Goal: Check status: Check status

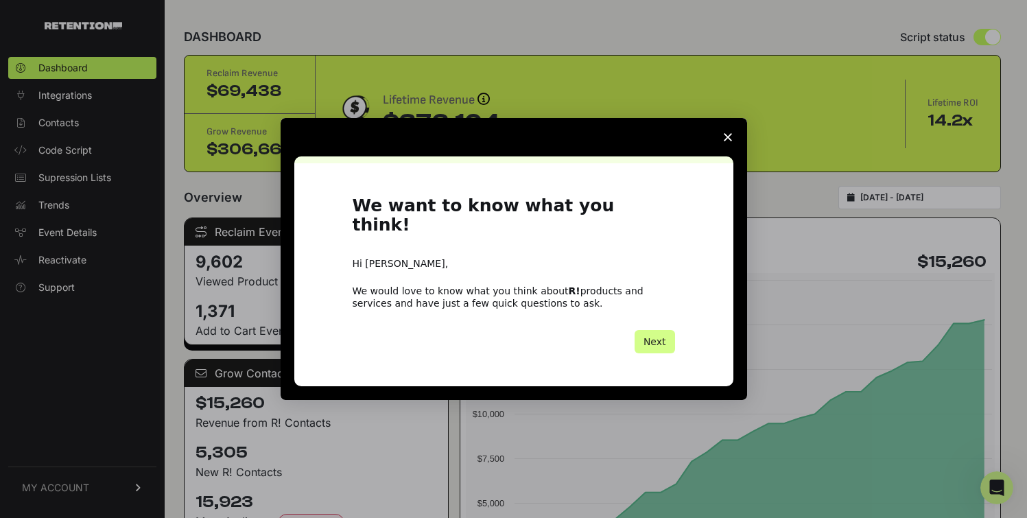
click at [729, 141] on polygon "Close survey" at bounding box center [728, 137] width 8 height 8
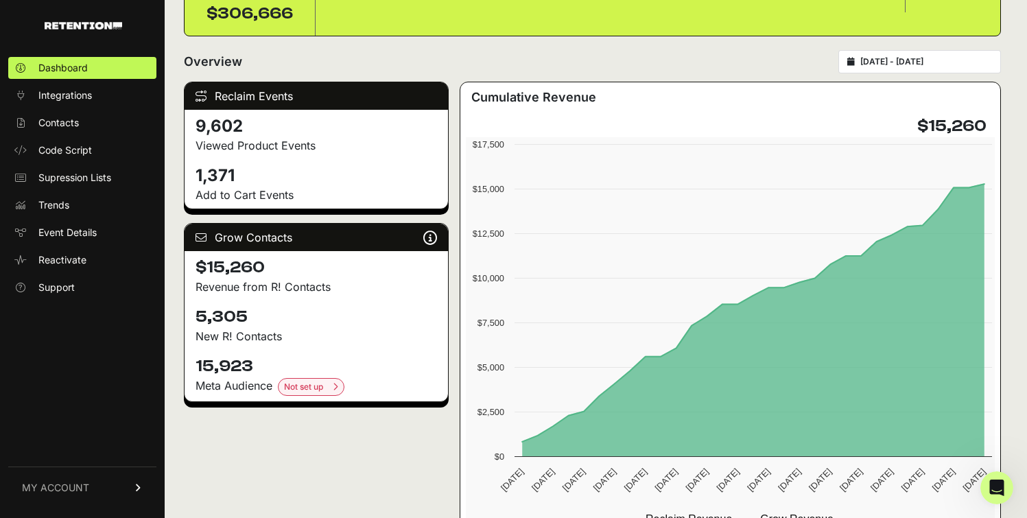
scroll to position [139, 0]
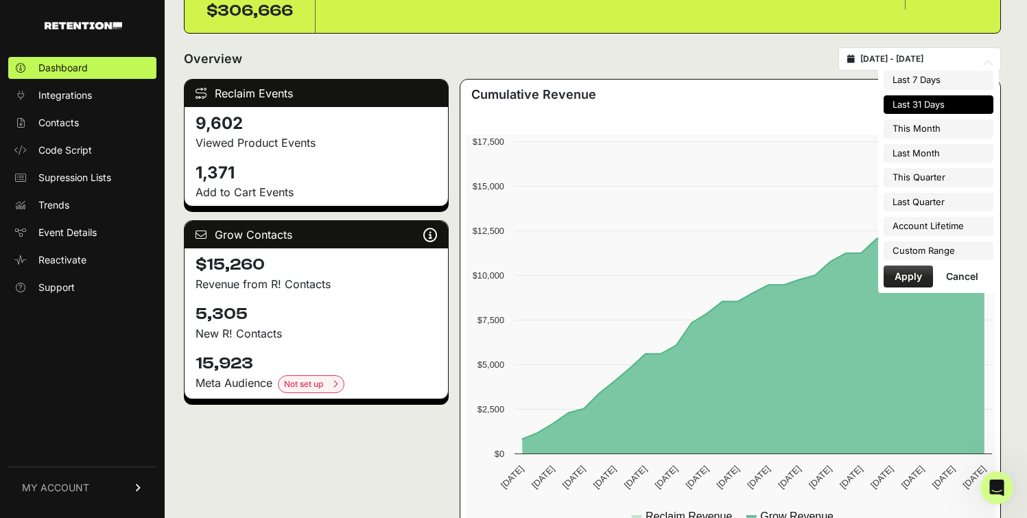
click at [912, 60] on input "[DATE] - [DATE]" at bounding box center [926, 59] width 132 height 11
click at [910, 247] on li "Custom Range" at bounding box center [939, 251] width 110 height 19
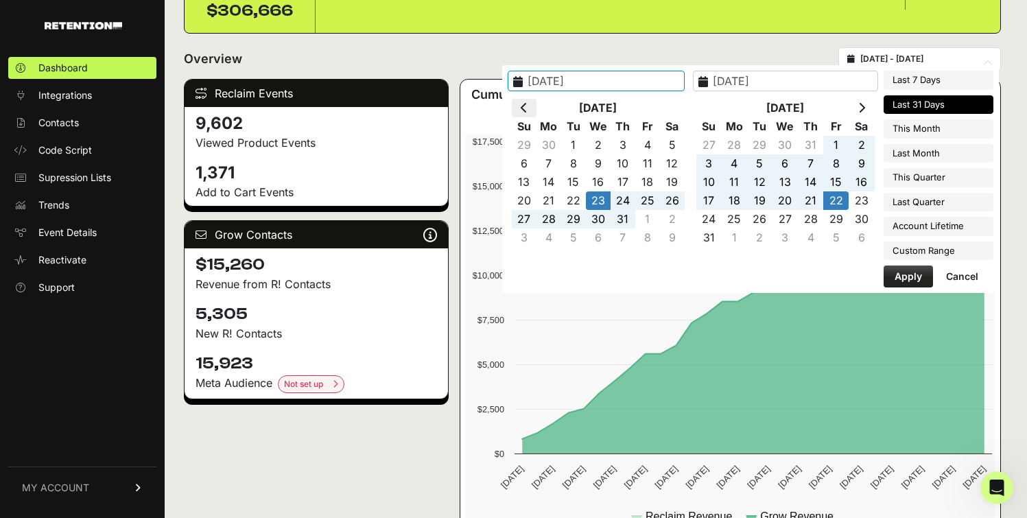
click at [537, 112] on th at bounding box center [524, 108] width 25 height 19
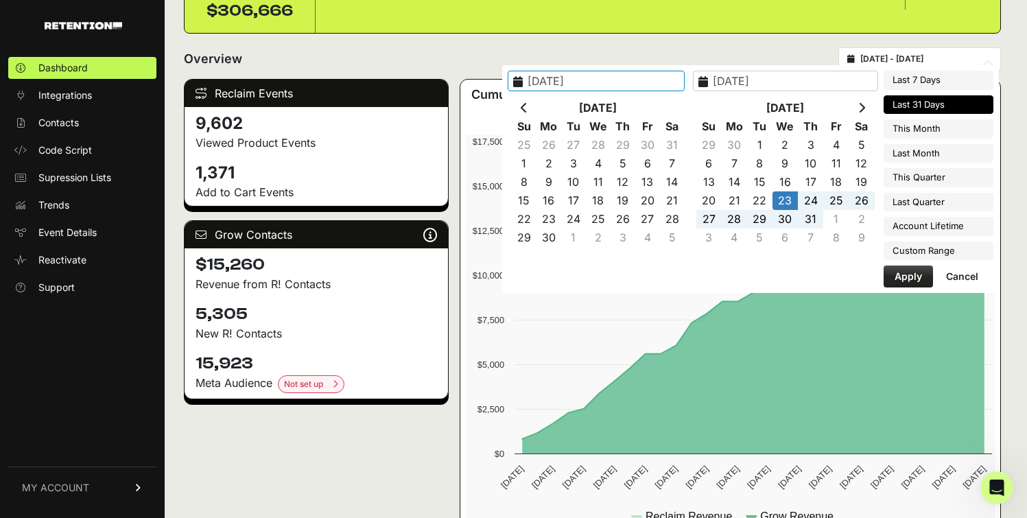
click at [537, 112] on th at bounding box center [524, 108] width 25 height 19
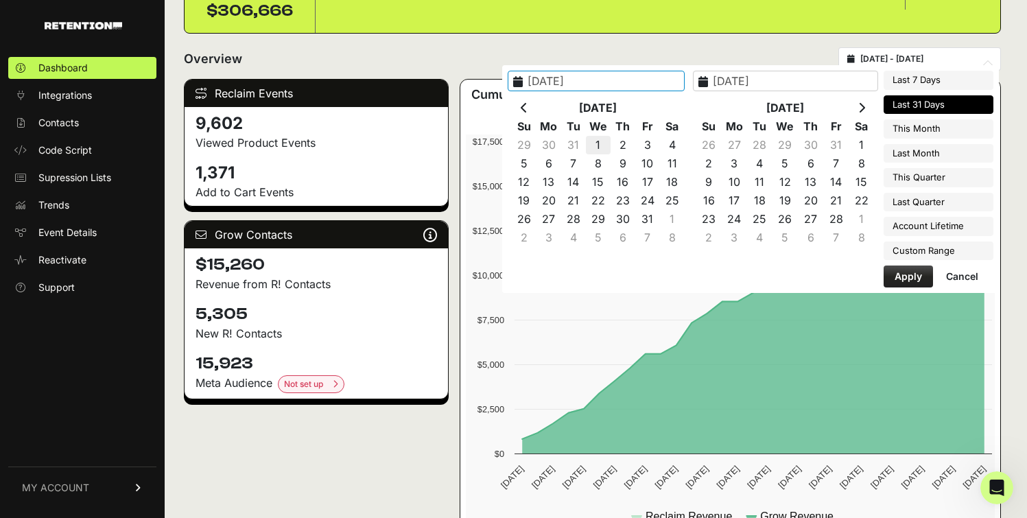
type input "[DATE]"
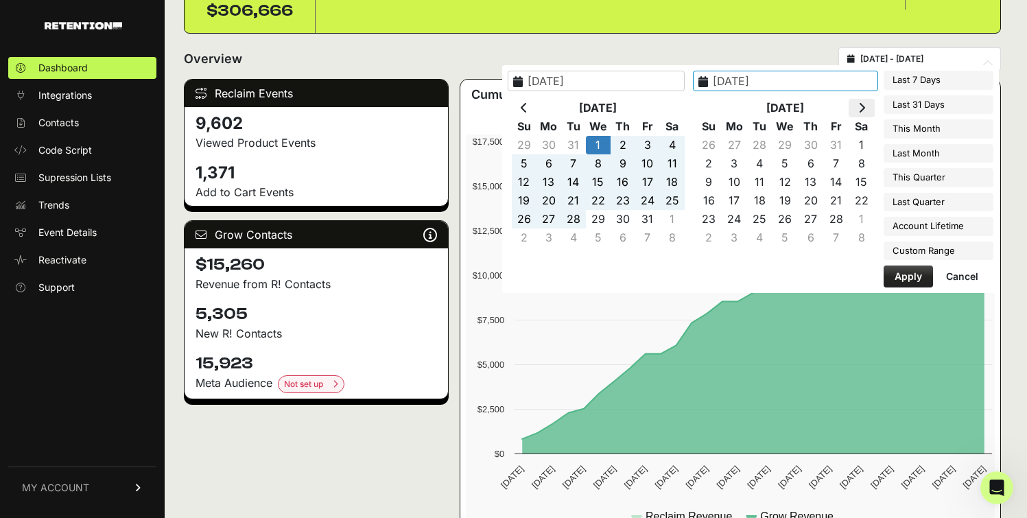
click at [861, 107] on icon at bounding box center [861, 107] width 7 height 11
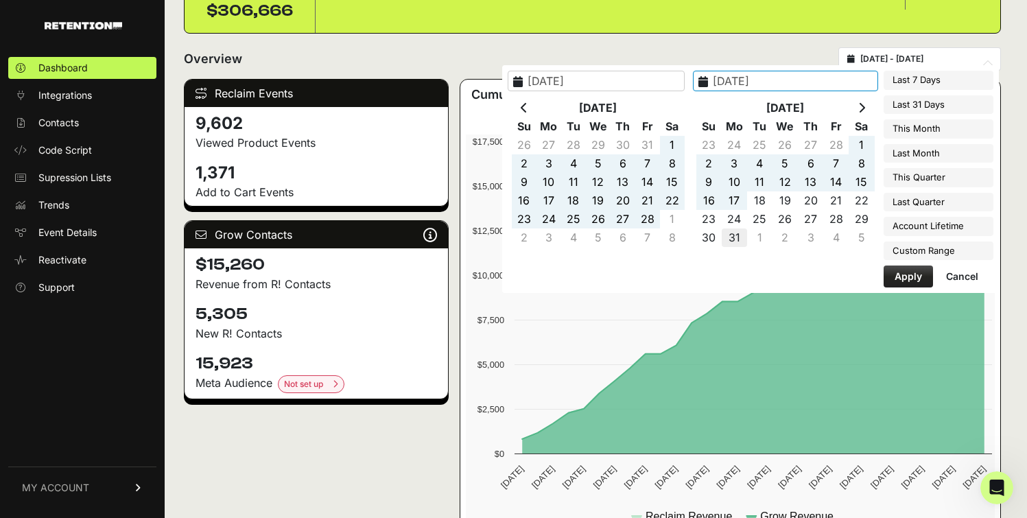
type input "[DATE]"
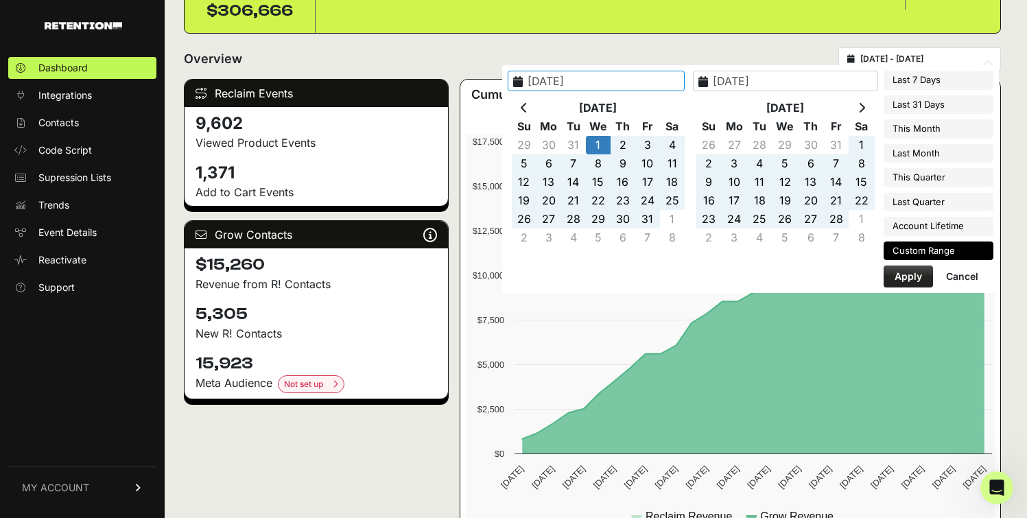
type input "[DATE]"
click at [909, 279] on button "Apply" at bounding box center [908, 277] width 49 height 22
type input "[DATE] - [DATE]"
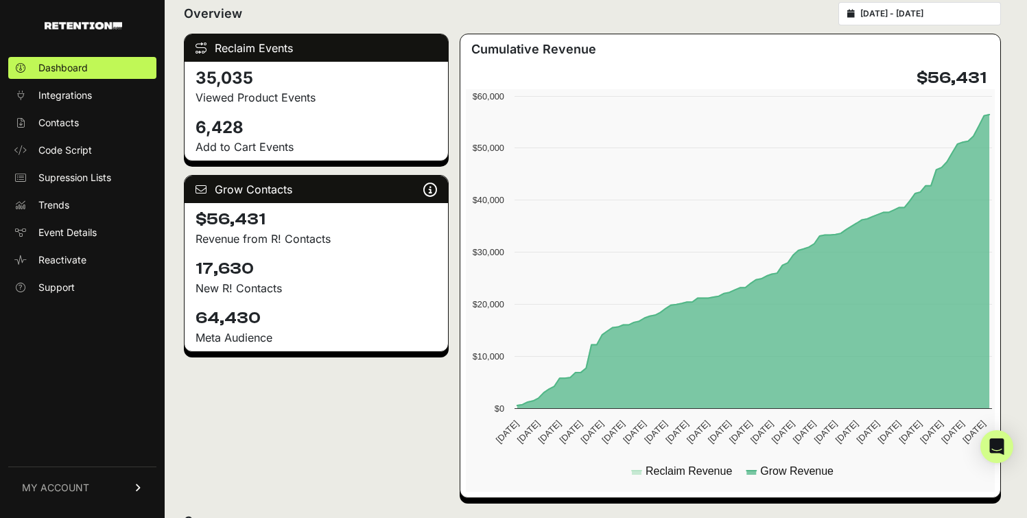
scroll to position [199, 0]
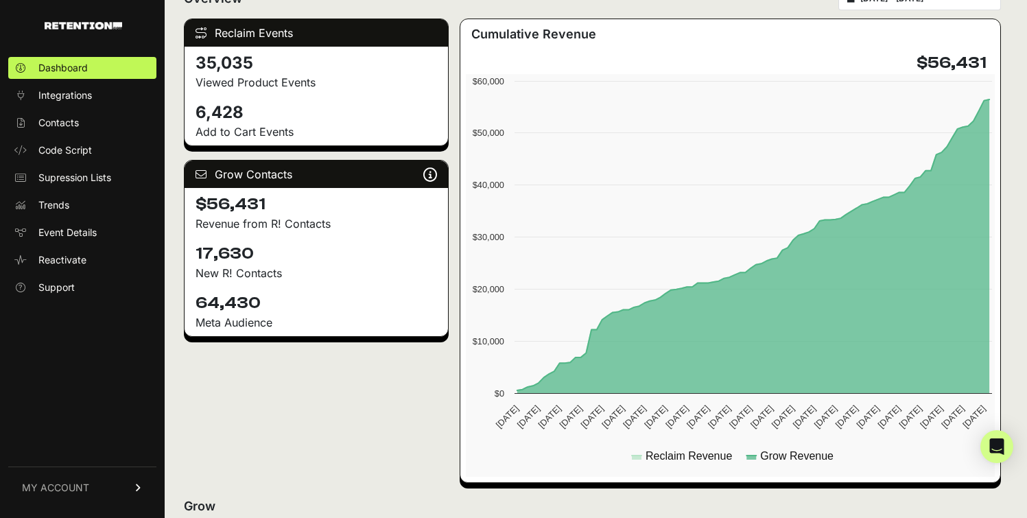
drag, startPoint x: 196, startPoint y: 255, endPoint x: 251, endPoint y: 246, distance: 55.5
click at [251, 246] on h4 "17,630" at bounding box center [317, 254] width 242 height 22
copy h4 "17,630"
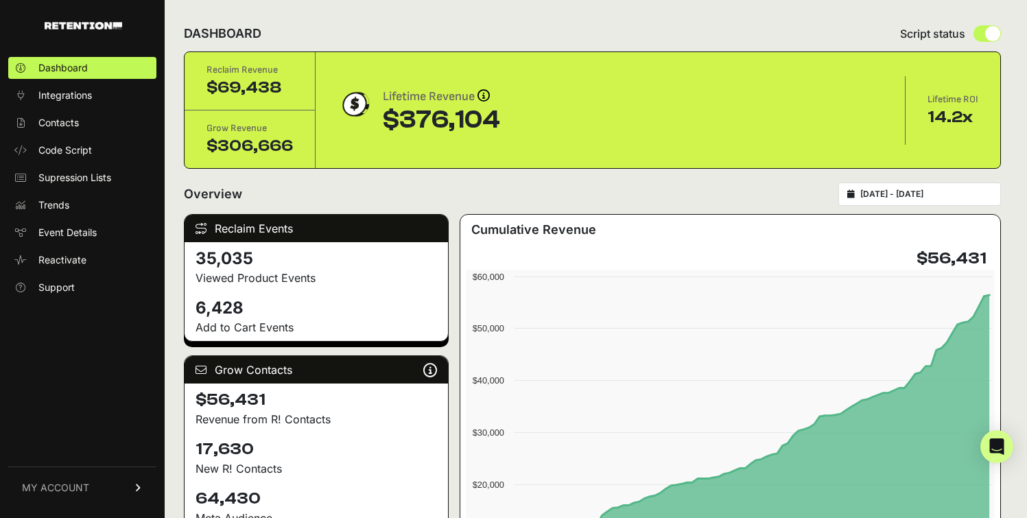
scroll to position [0, 0]
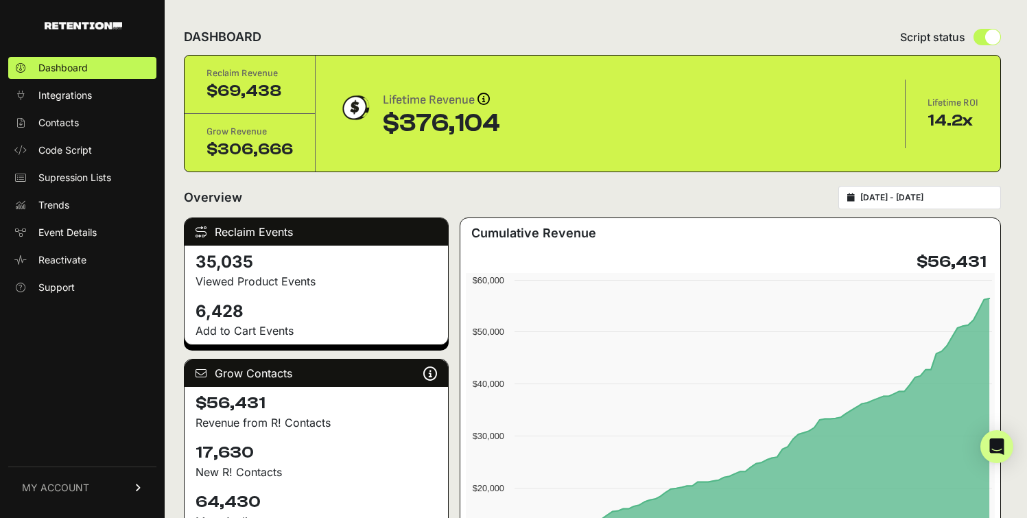
click at [934, 206] on div "[DATE] - [DATE]" at bounding box center [919, 197] width 163 height 23
click at [927, 205] on div "2025-01-01 - 2025-03-31" at bounding box center [919, 197] width 163 height 23
type input "2025-01-01"
type input "2025-03-31"
click at [929, 193] on input "2025-01-01 - 2025-03-31" at bounding box center [926, 197] width 132 height 11
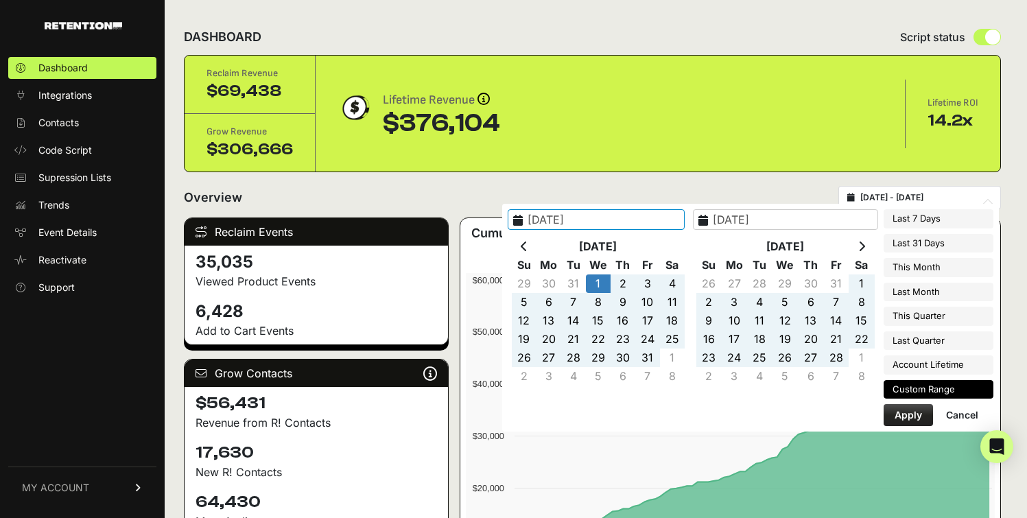
type input "2025-08-16"
type input "2025-08-22"
type input "2025-01-01"
type input "2025-03-31"
type input "2025-07-23"
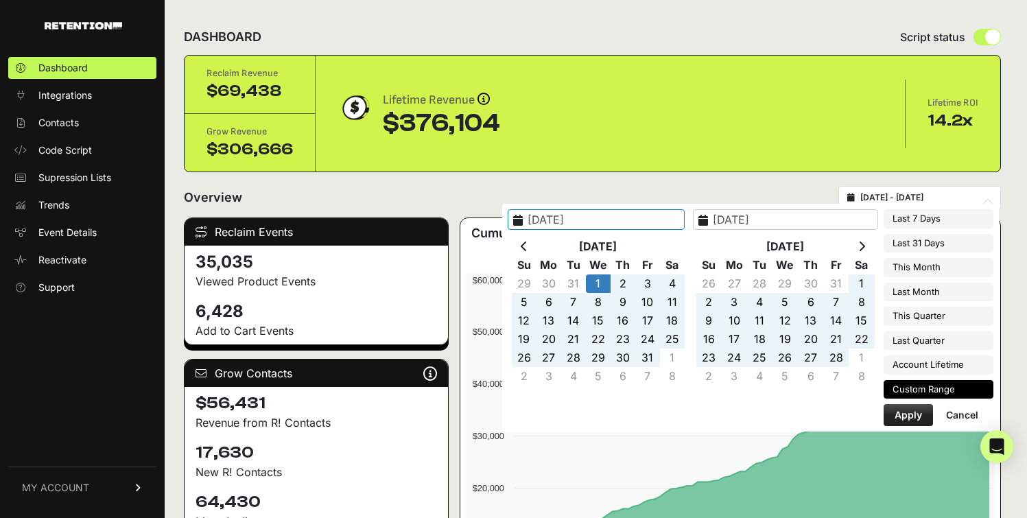
type input "2025-08-22"
type input "2025-01-01"
type input "2025-03-31"
click at [858, 241] on th at bounding box center [861, 246] width 25 height 19
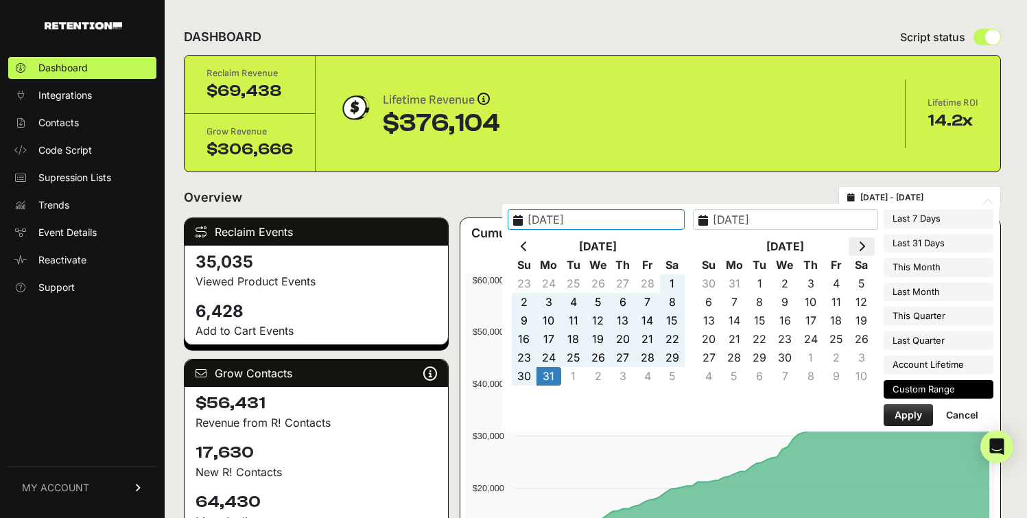
click at [858, 242] on th at bounding box center [861, 246] width 25 height 19
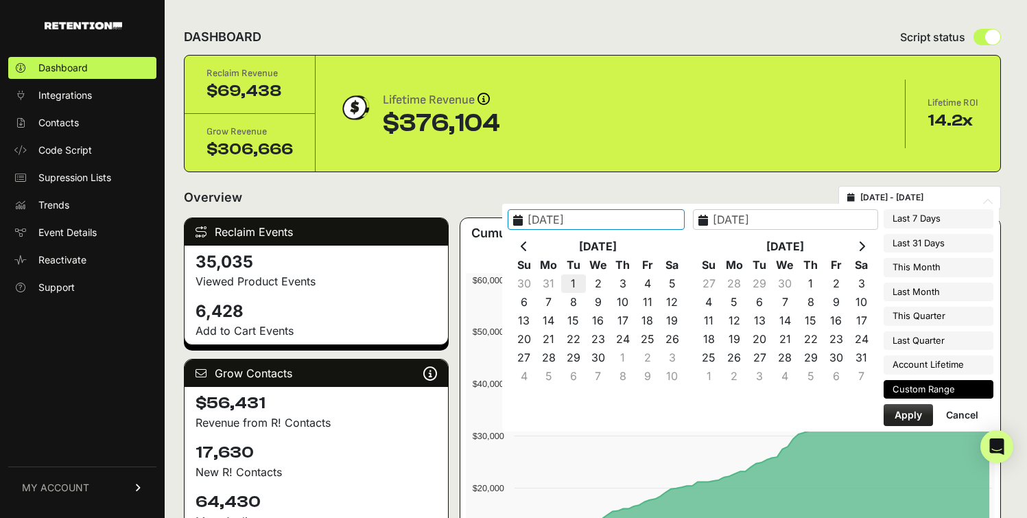
type input "2025-04-01"
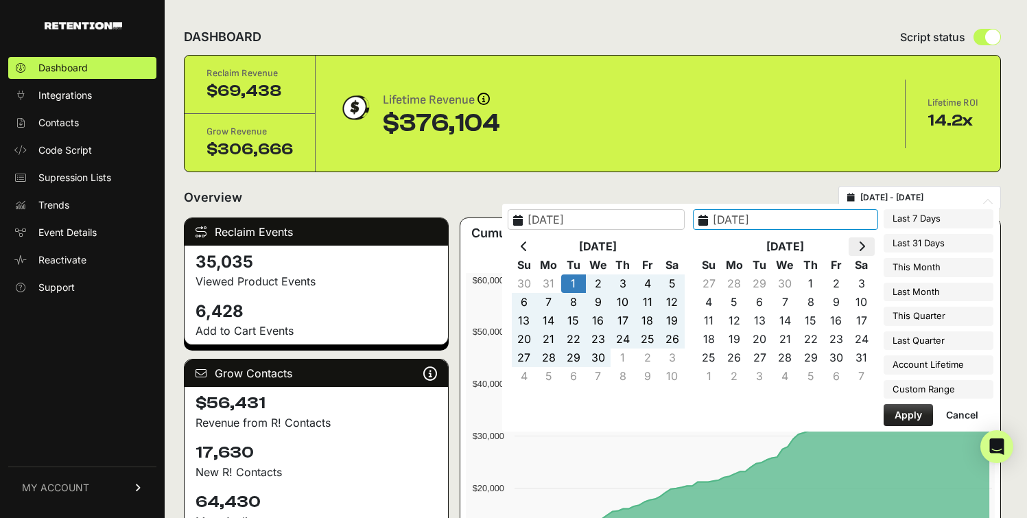
click at [860, 246] on icon at bounding box center [861, 246] width 7 height 11
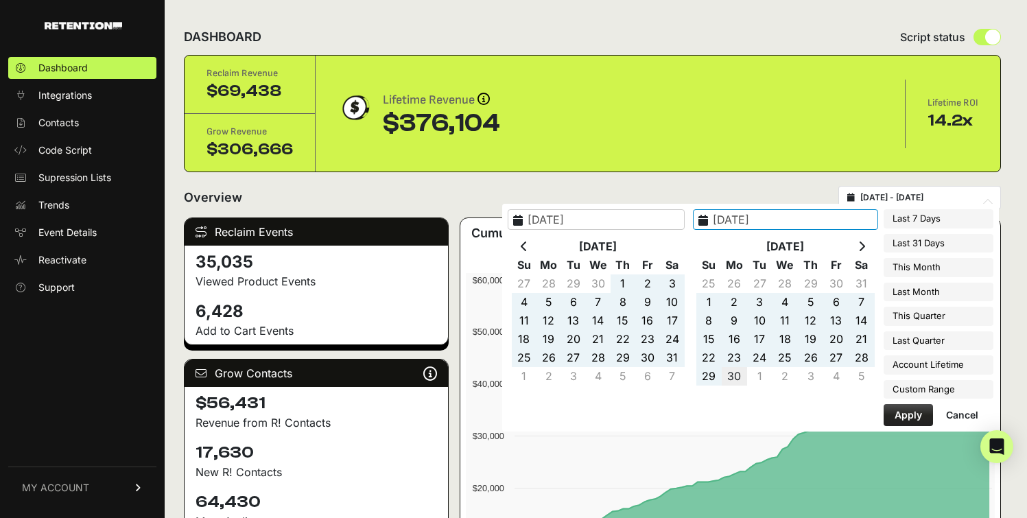
type input "[DATE]"
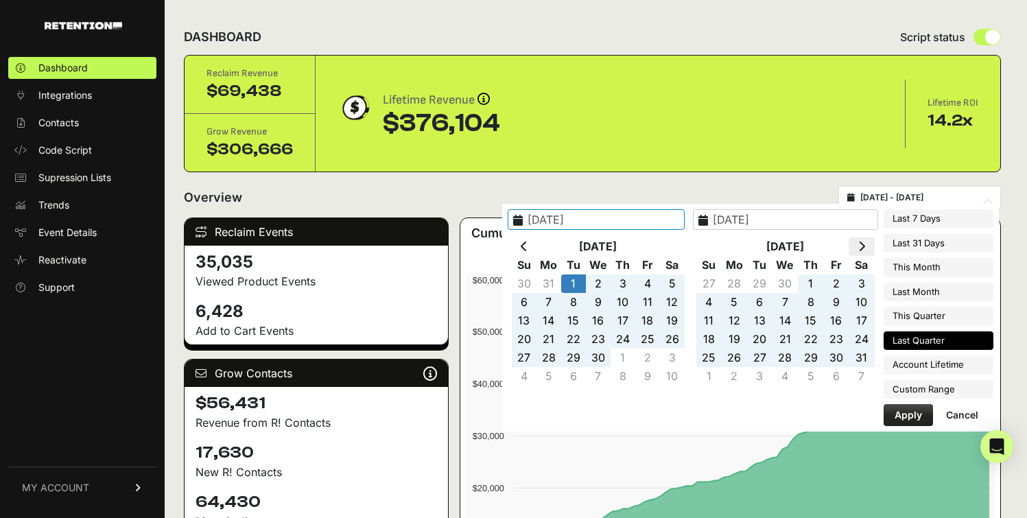
click at [861, 237] on th at bounding box center [861, 246] width 25 height 19
type input "[DATE]"
click at [892, 410] on button "Apply" at bounding box center [908, 415] width 49 height 22
type input "2025-04-01 - 2025-06-30"
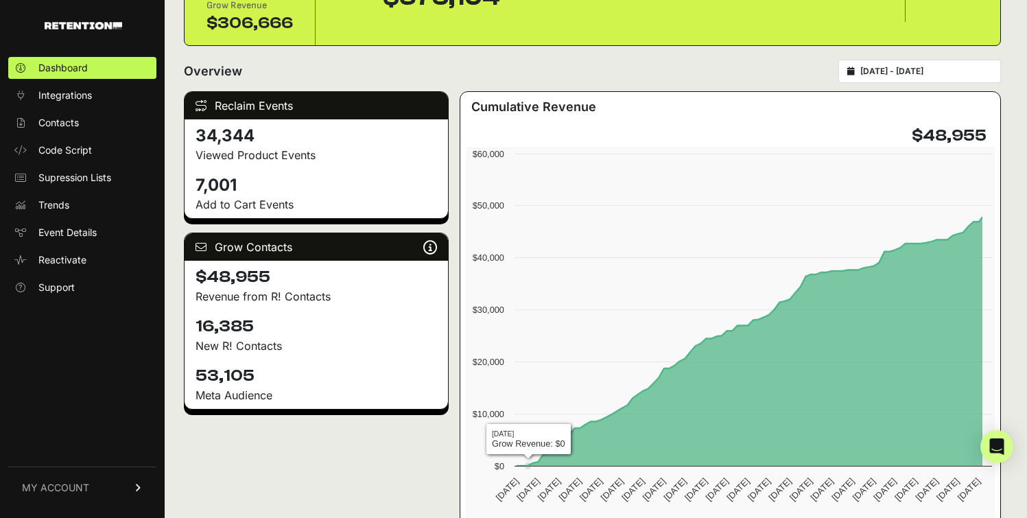
scroll to position [127, 0]
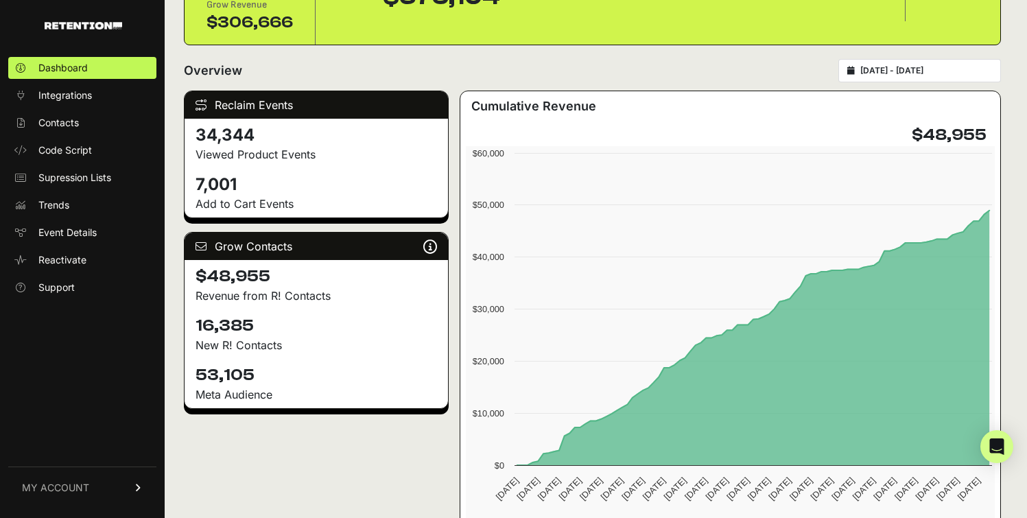
drag, startPoint x: 199, startPoint y: 320, endPoint x: 264, endPoint y: 320, distance: 65.2
click at [264, 320] on div "DASHBOARD Script status Reclaim Revenue $69,438 Grow Revenue $306,666 Lifetime …" at bounding box center [593, 444] width 856 height 1143
copy h4 "16,385"
